Goal: Task Accomplishment & Management: Complete application form

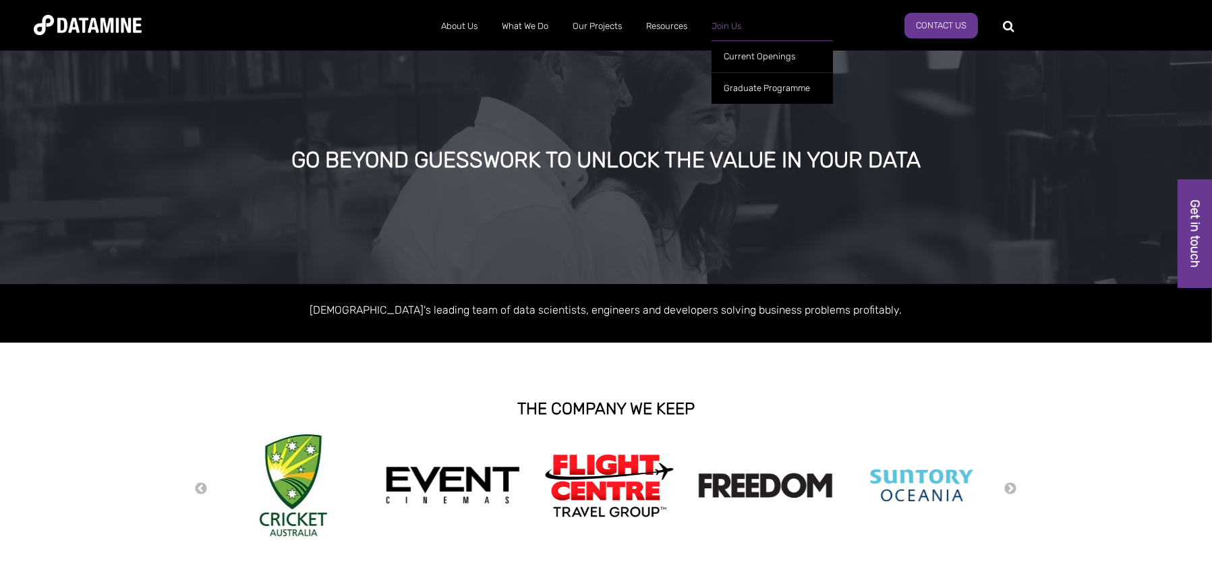
click at [716, 28] on link "Join Us" at bounding box center [726, 26] width 54 height 35
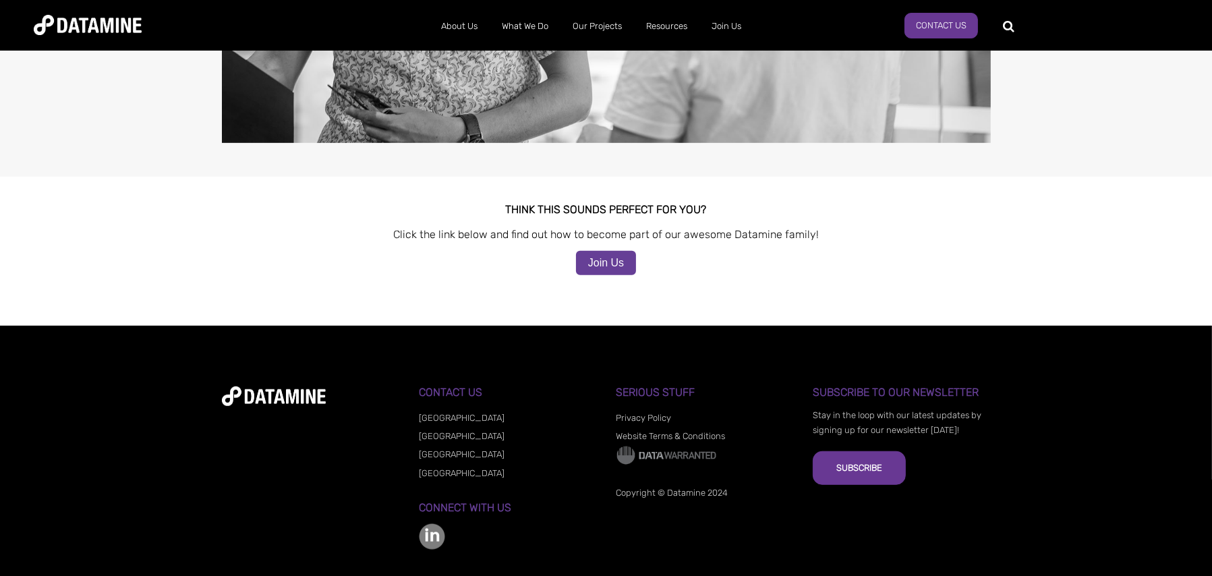
scroll to position [1250, 0]
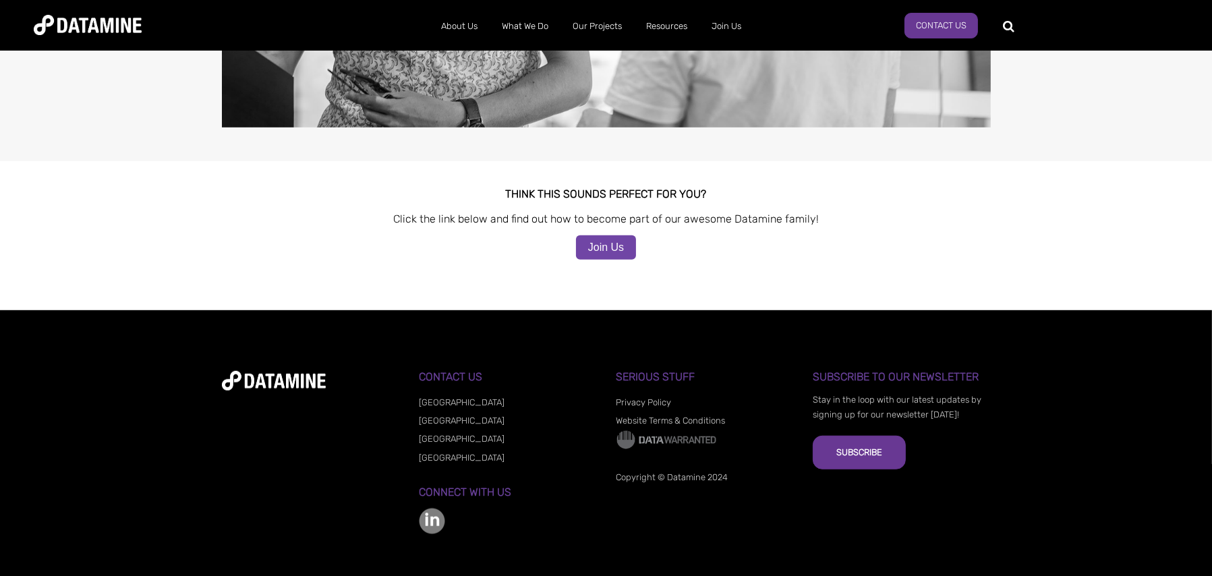
click at [610, 235] on link "Join Us" at bounding box center [606, 247] width 60 height 24
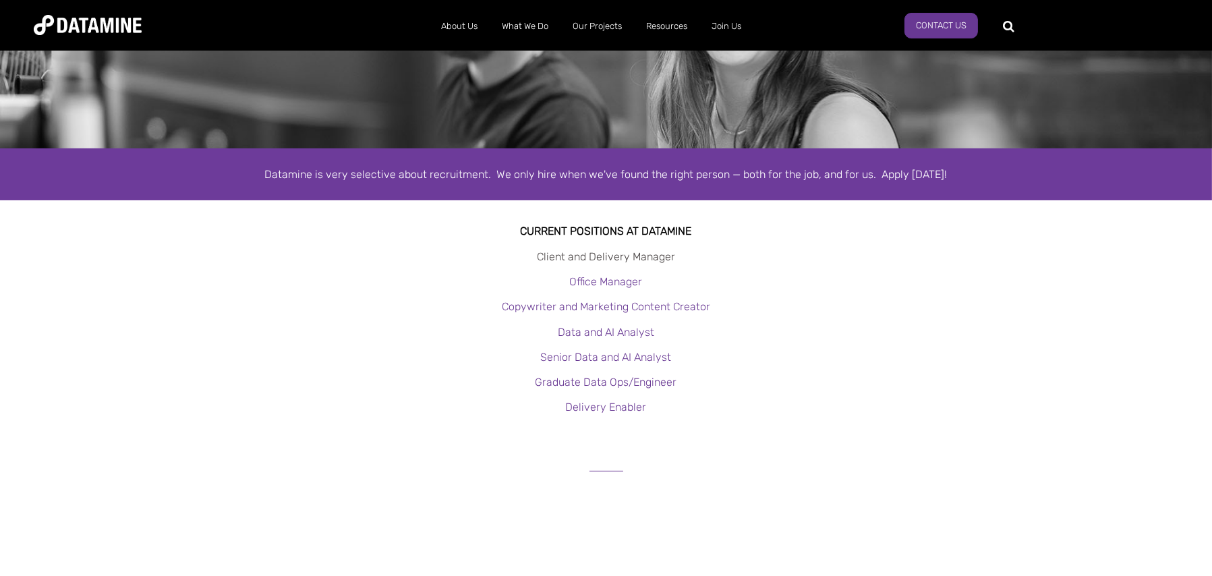
scroll to position [135, 0]
click at [596, 255] on link "Client and Delivery Manager" at bounding box center [606, 256] width 138 height 13
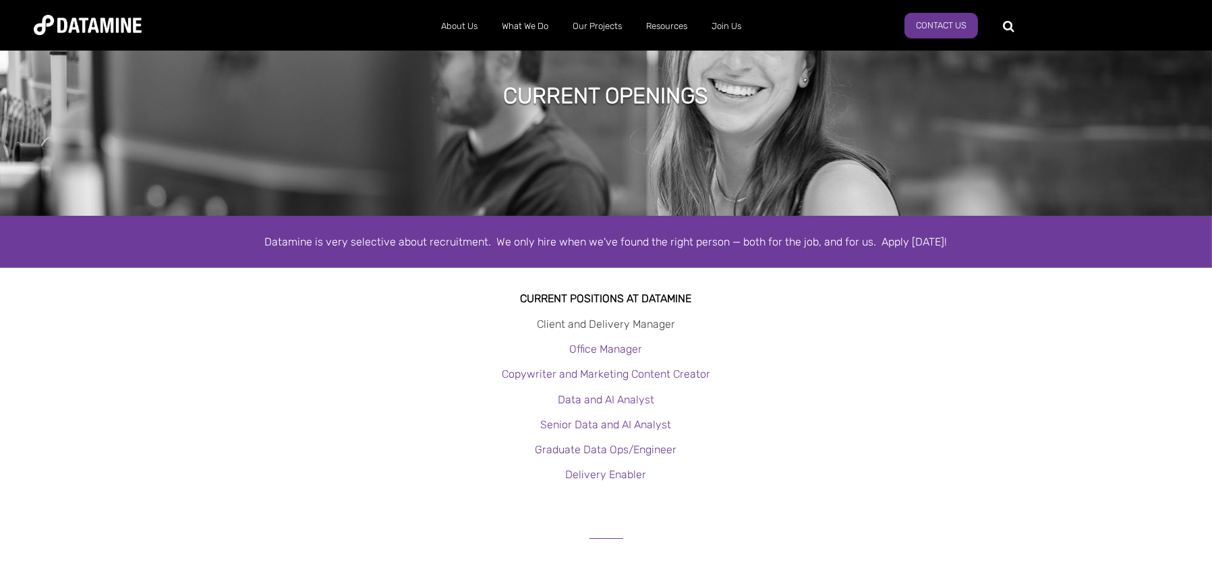
scroll to position [0, 0]
